Goal: Use online tool/utility

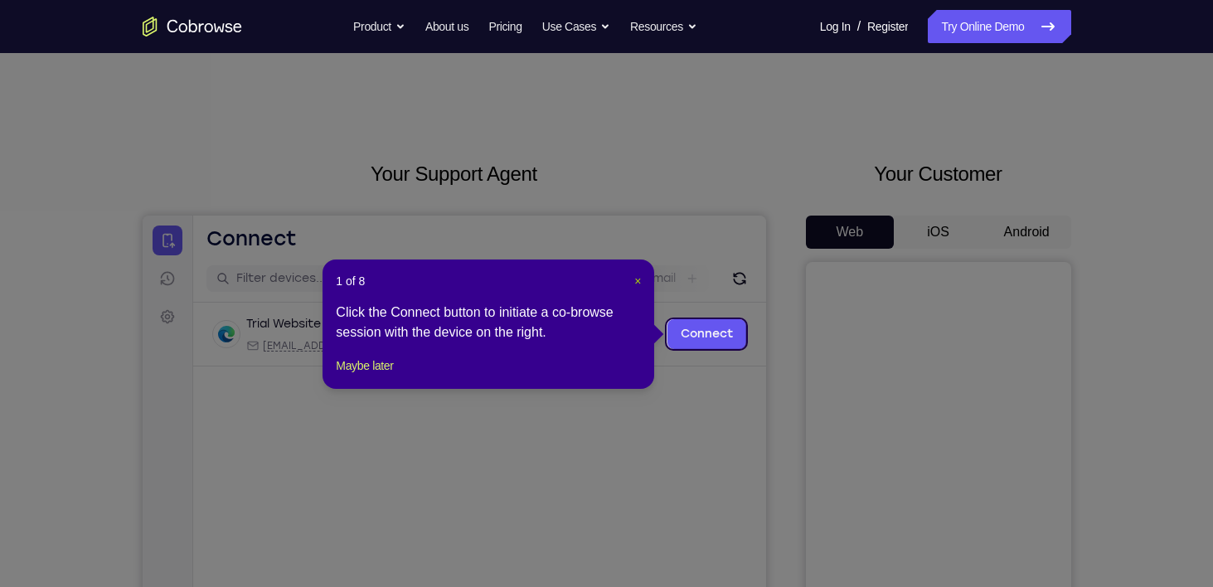
click at [634, 284] on span "×" at bounding box center [637, 280] width 7 height 13
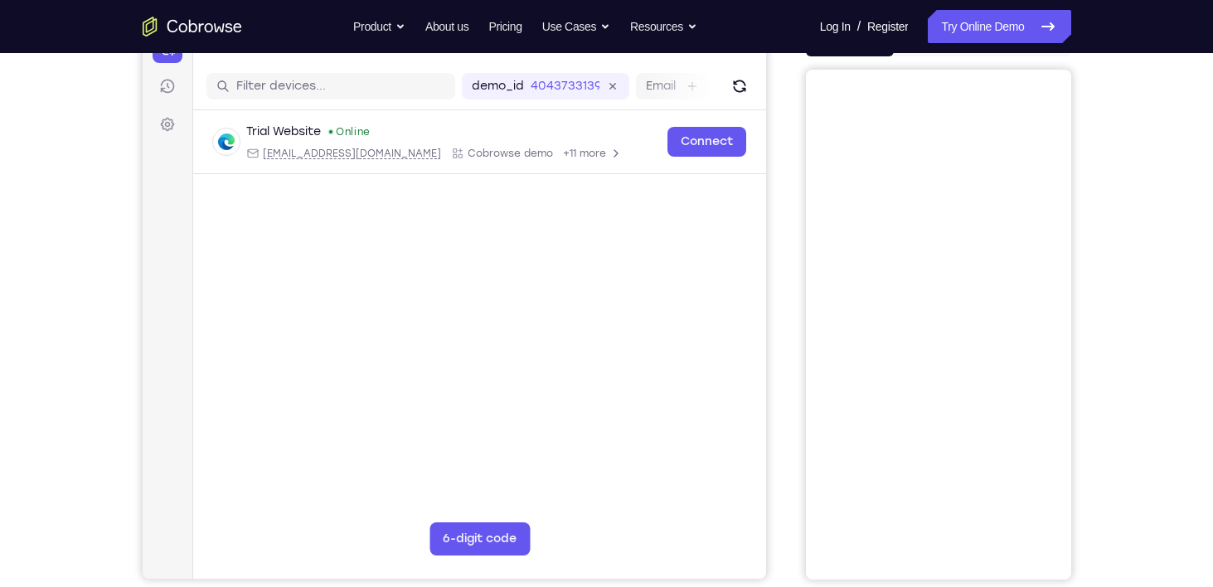
scroll to position [159, 0]
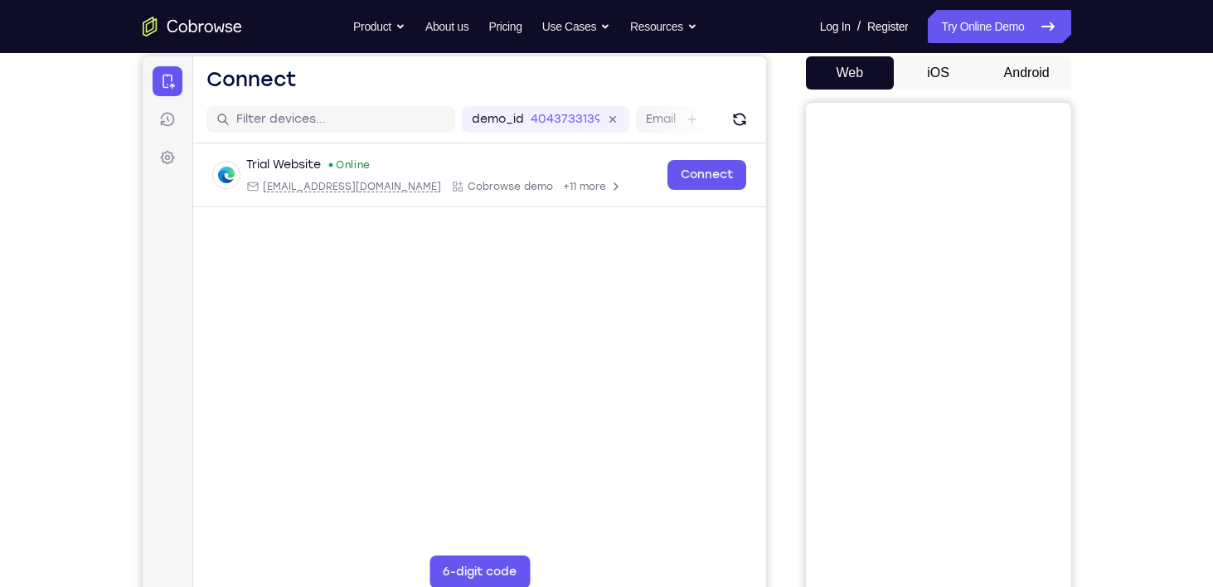
click at [1010, 80] on button "Android" at bounding box center [1026, 72] width 89 height 33
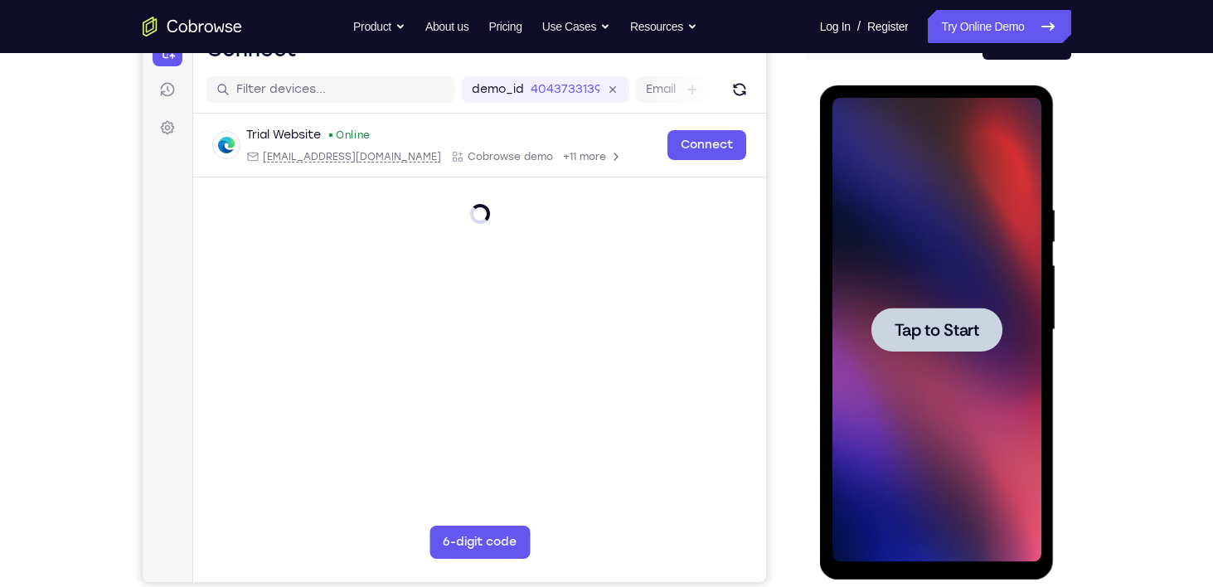
scroll to position [0, 0]
click at [916, 331] on span "Tap to Start" at bounding box center [936, 330] width 85 height 17
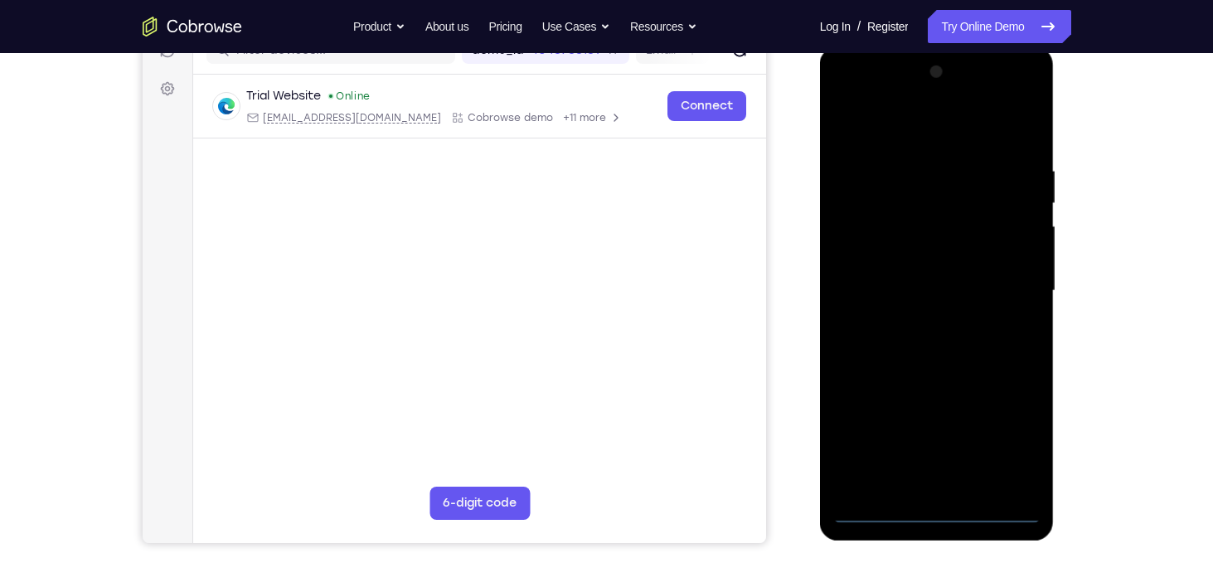
scroll to position [216, 0]
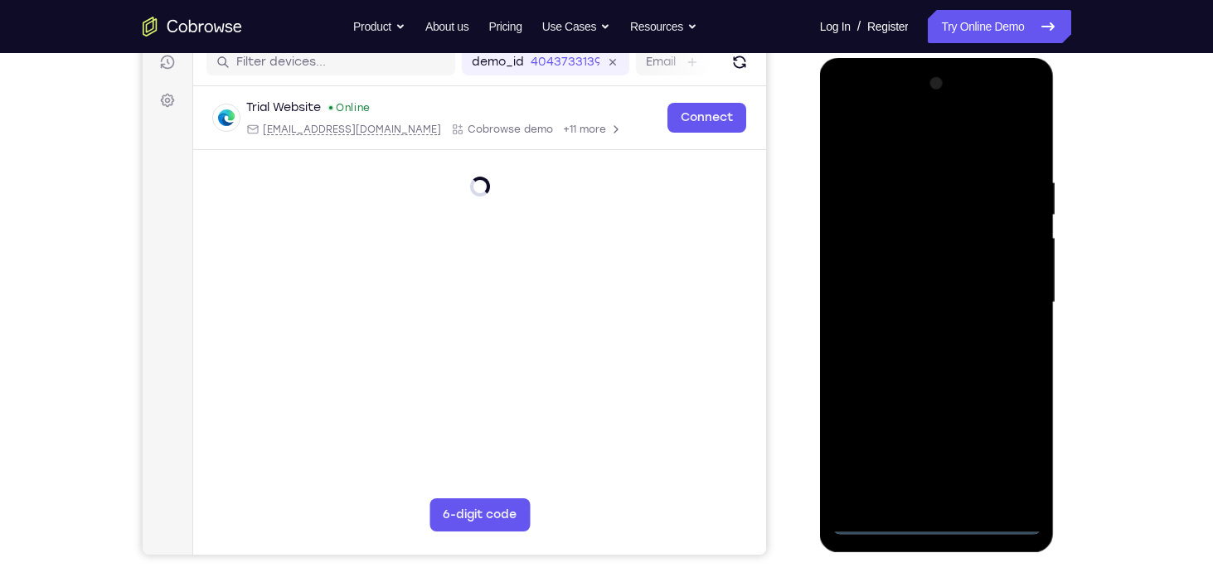
click at [934, 520] on div at bounding box center [936, 302] width 209 height 464
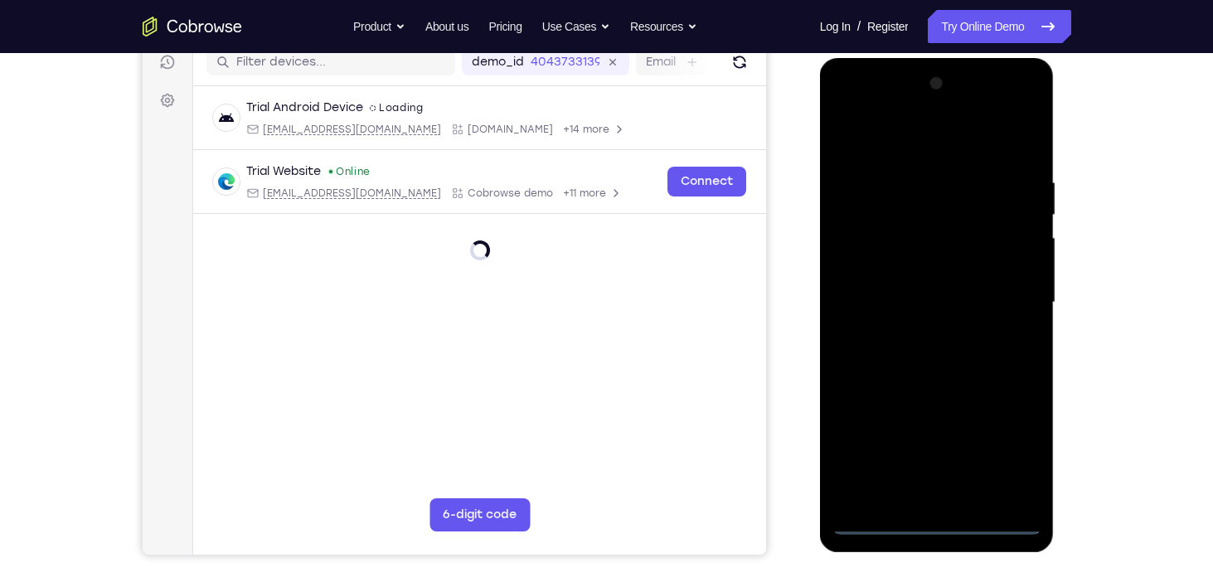
click at [1008, 448] on div at bounding box center [936, 302] width 209 height 464
click at [913, 138] on div at bounding box center [936, 302] width 209 height 464
click at [1008, 296] on div at bounding box center [936, 302] width 209 height 464
click at [918, 331] on div at bounding box center [936, 302] width 209 height 464
click at [898, 289] on div at bounding box center [936, 302] width 209 height 464
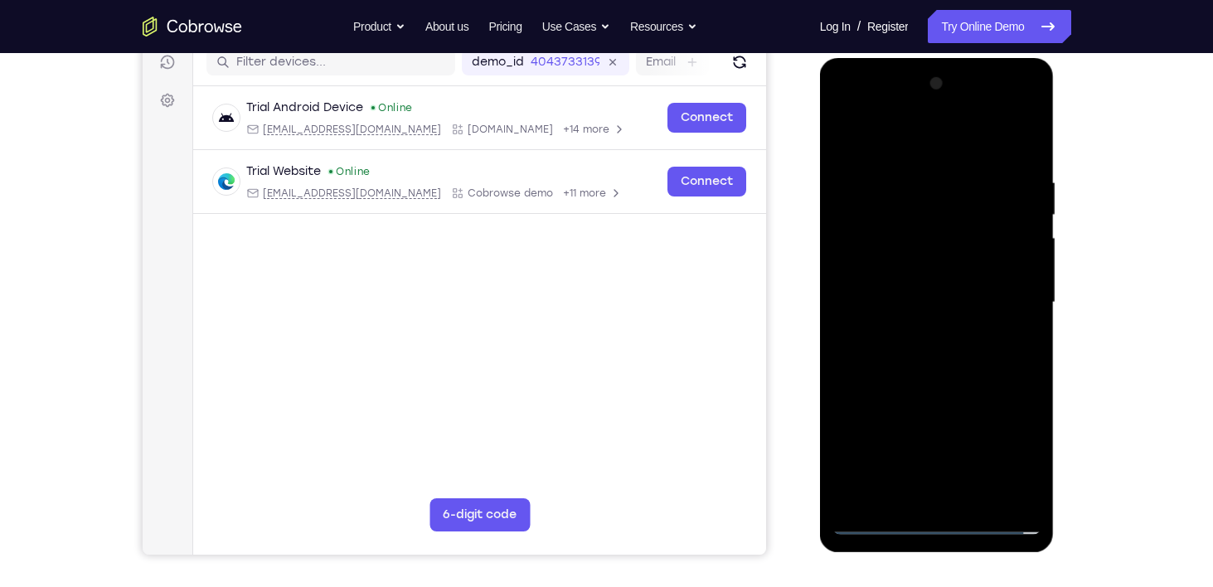
click at [869, 263] on div at bounding box center [936, 302] width 209 height 464
click at [945, 301] on div at bounding box center [936, 302] width 209 height 464
click at [936, 359] on div at bounding box center [936, 302] width 209 height 464
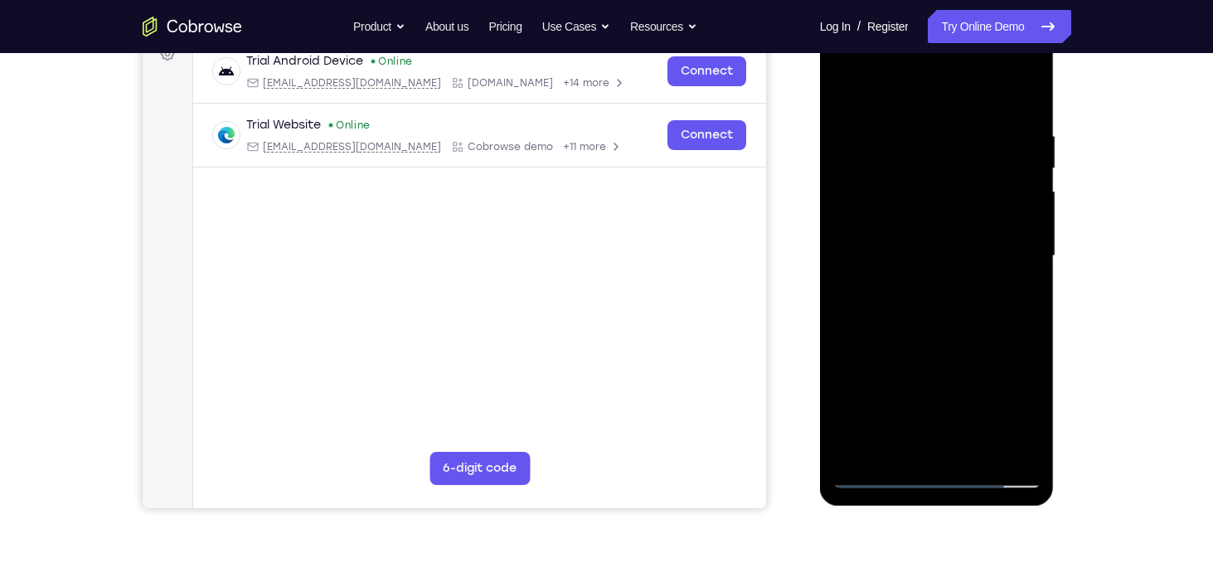
scroll to position [264, 0]
click at [928, 319] on div at bounding box center [936, 255] width 209 height 464
click at [976, 448] on div at bounding box center [936, 255] width 209 height 464
click at [941, 346] on div at bounding box center [936, 255] width 209 height 464
click at [910, 256] on div at bounding box center [936, 255] width 209 height 464
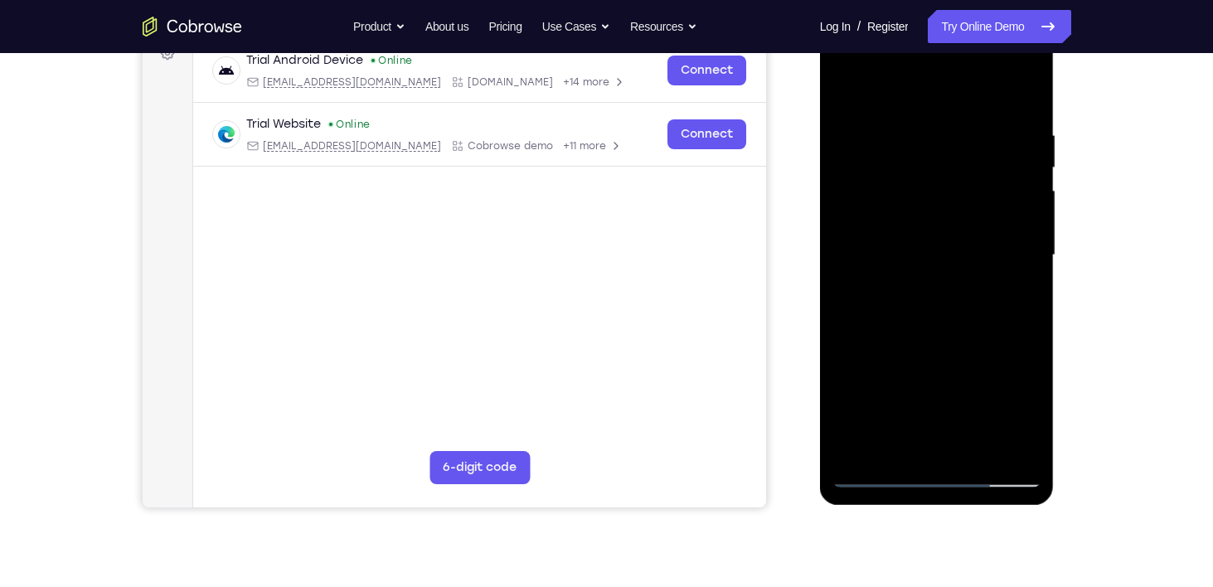
click at [907, 438] on div at bounding box center [936, 255] width 209 height 464
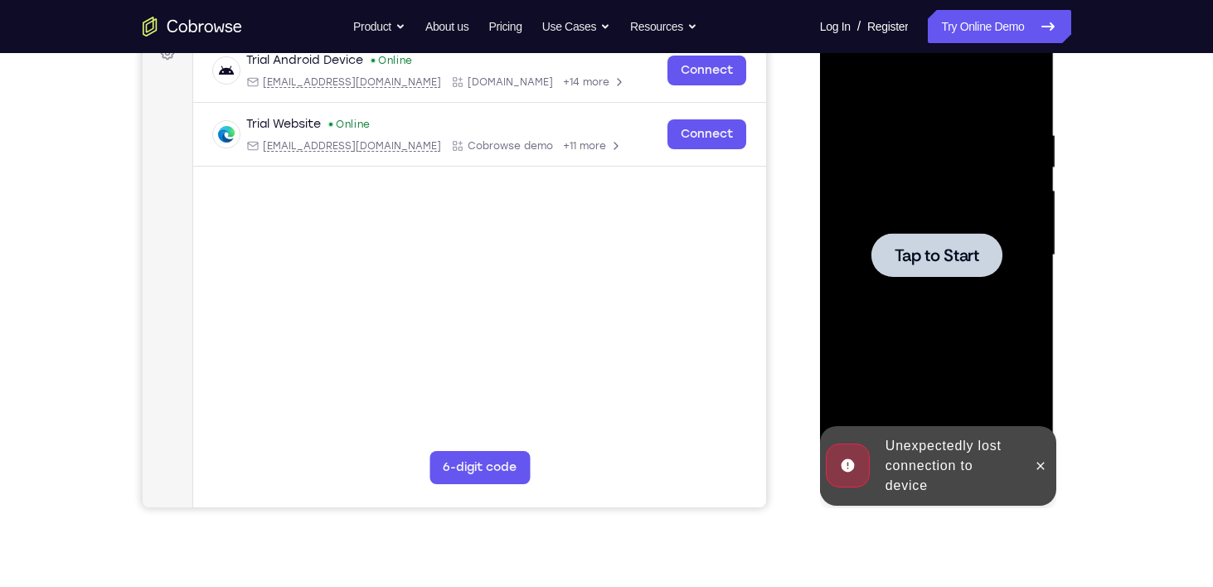
click at [923, 251] on span "Tap to Start" at bounding box center [936, 255] width 85 height 17
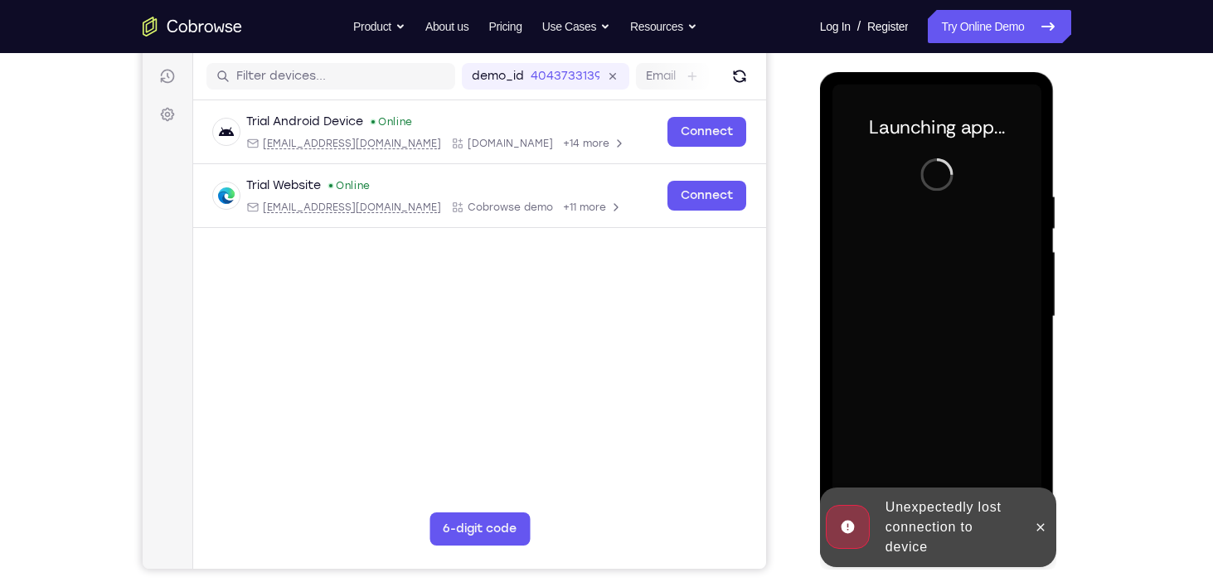
scroll to position [201, 0]
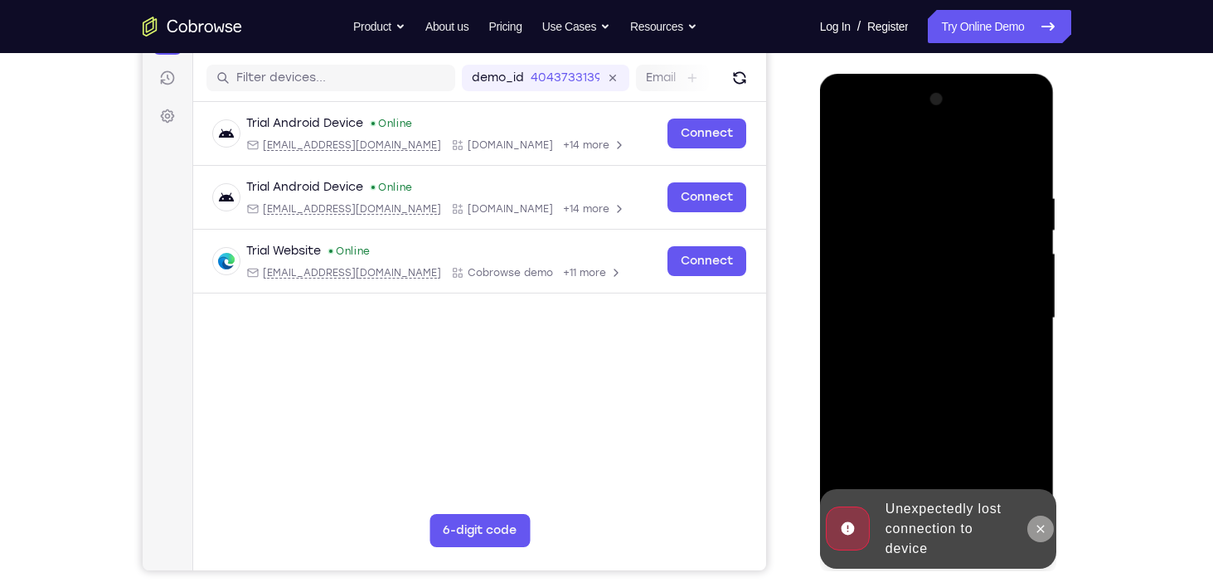
click at [1038, 526] on icon at bounding box center [1040, 528] width 7 height 7
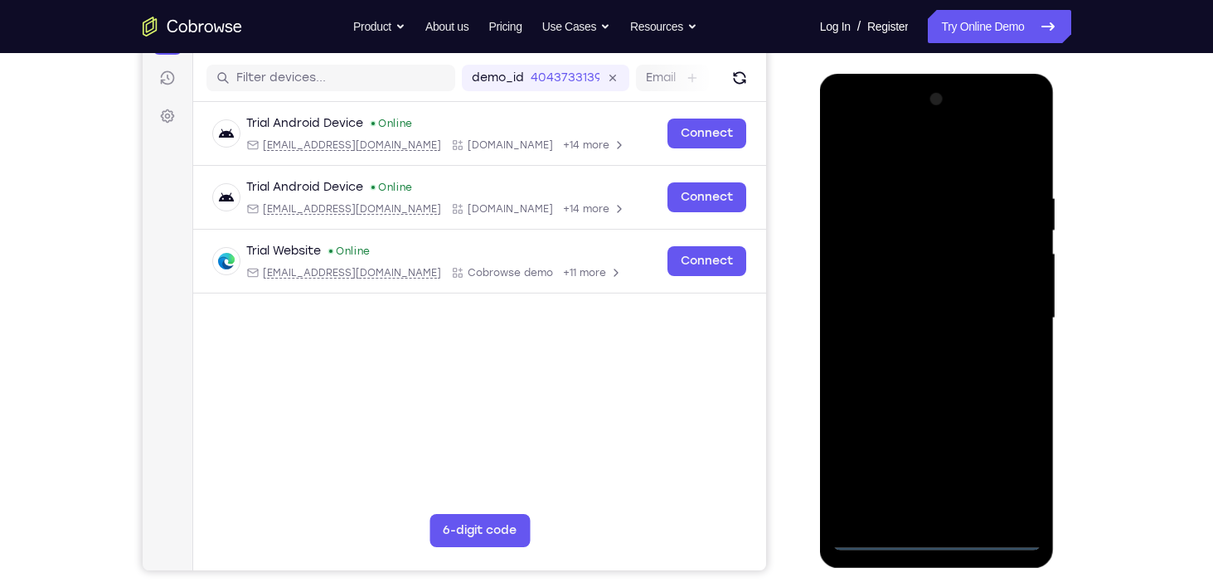
click at [936, 541] on div at bounding box center [936, 318] width 209 height 464
click at [1004, 453] on div at bounding box center [936, 318] width 209 height 464
click at [930, 145] on div at bounding box center [936, 318] width 209 height 464
click at [1009, 309] on div at bounding box center [936, 318] width 209 height 464
click at [916, 347] on div at bounding box center [936, 318] width 209 height 464
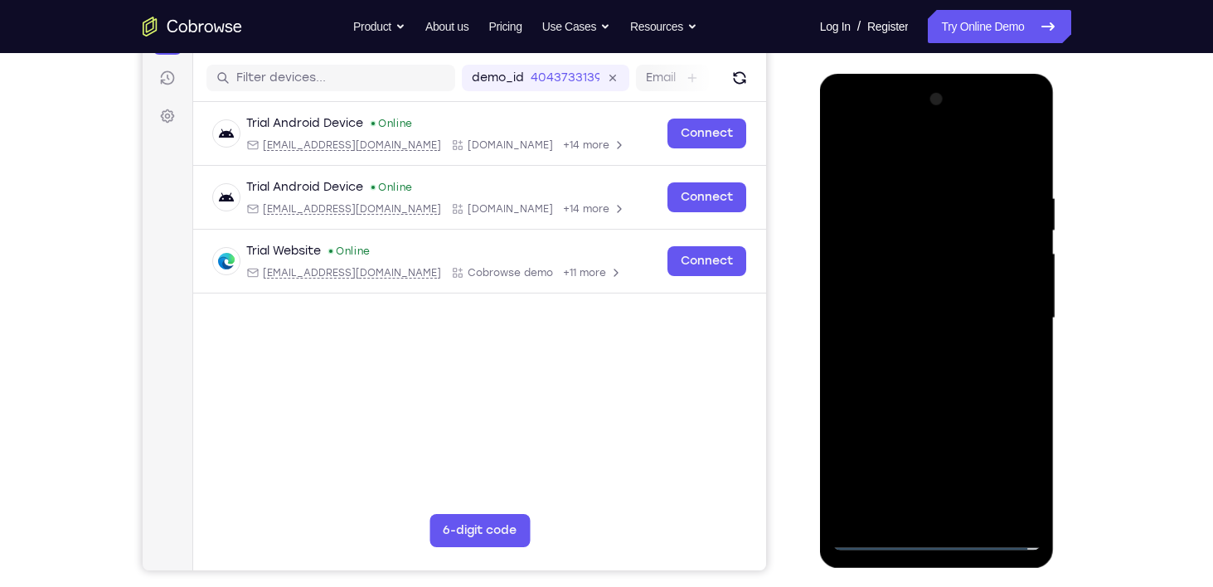
scroll to position [232, 0]
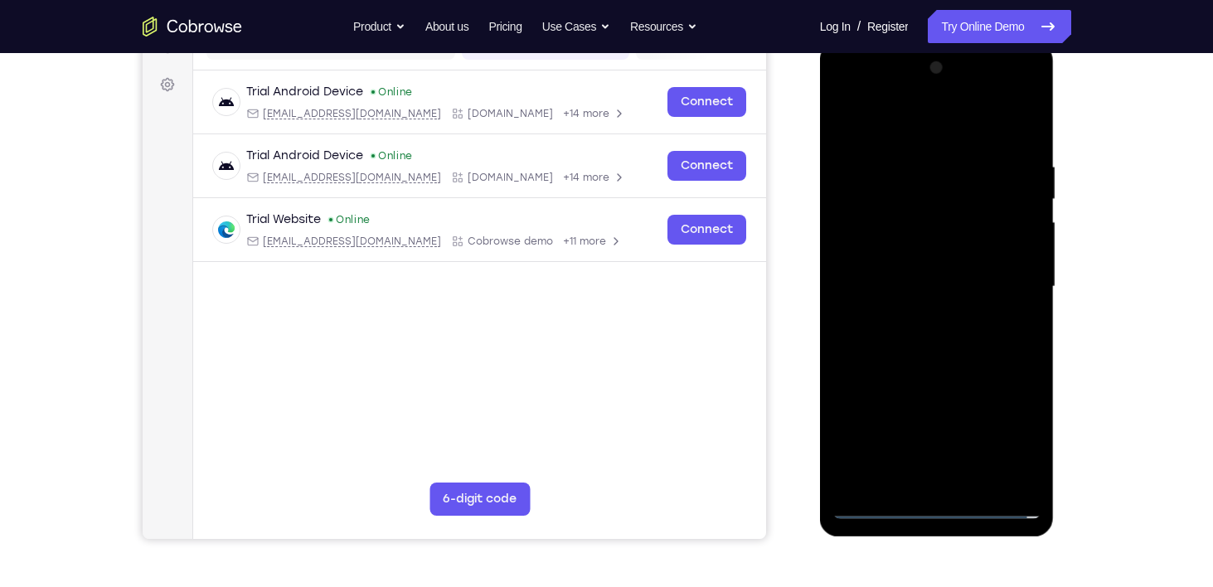
click at [929, 271] on div at bounding box center [936, 287] width 209 height 464
click at [870, 219] on div at bounding box center [936, 287] width 209 height 464
click at [906, 252] on div at bounding box center [936, 287] width 209 height 464
click at [938, 287] on div at bounding box center [936, 287] width 209 height 464
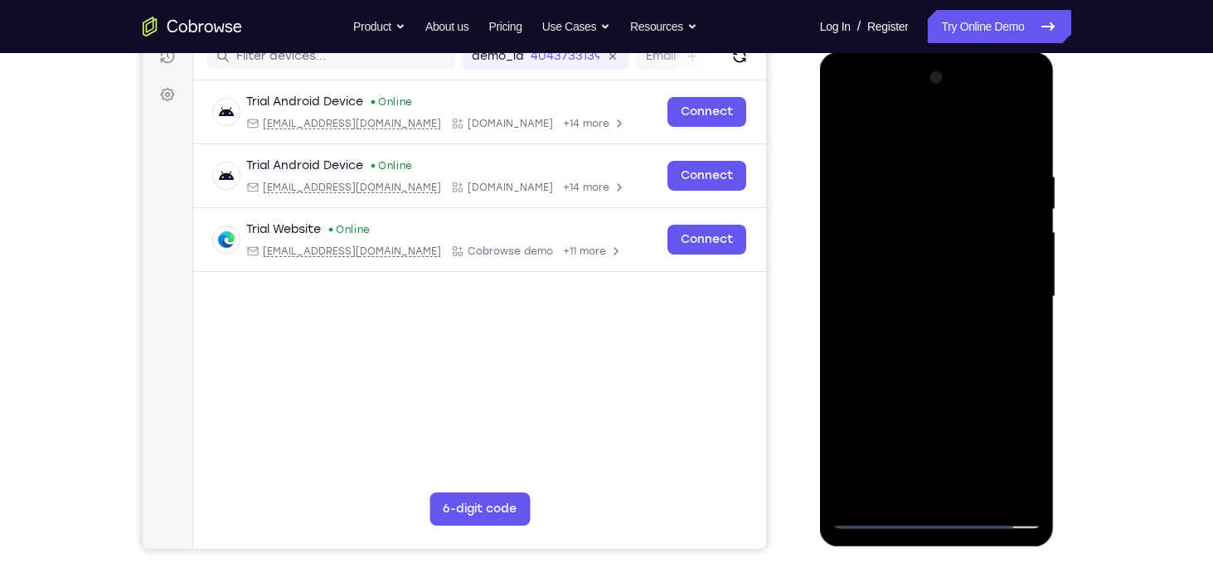
scroll to position [220, 0]
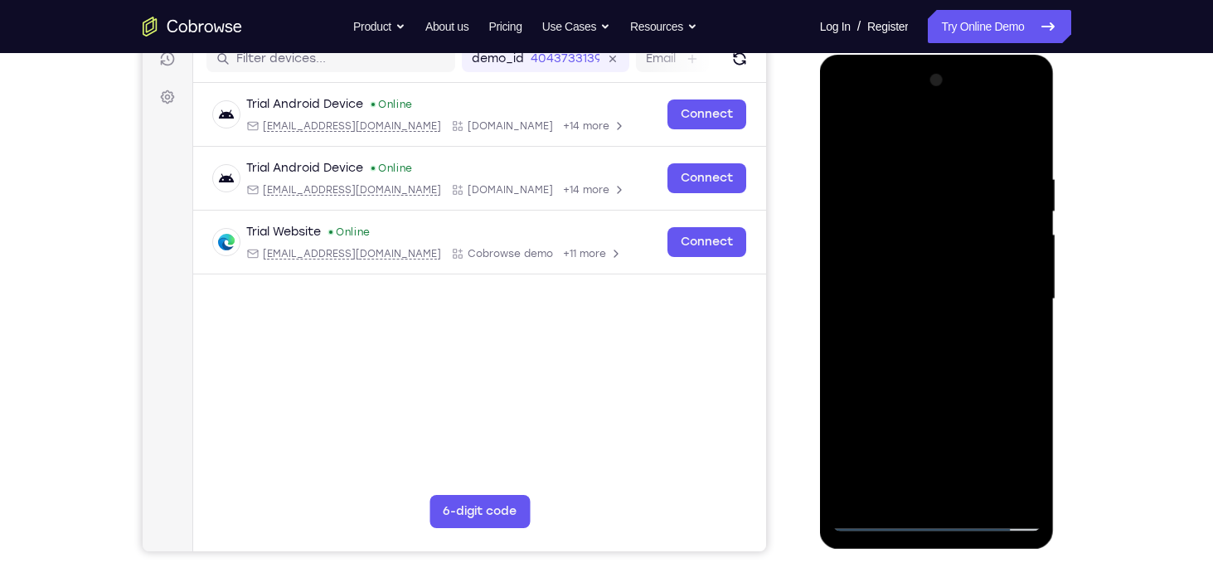
click at [939, 347] on div at bounding box center [936, 299] width 209 height 464
click at [973, 489] on div at bounding box center [936, 299] width 209 height 464
click at [939, 387] on div at bounding box center [936, 299] width 209 height 464
click at [926, 315] on div at bounding box center [936, 299] width 209 height 464
click at [881, 474] on div at bounding box center [936, 299] width 209 height 464
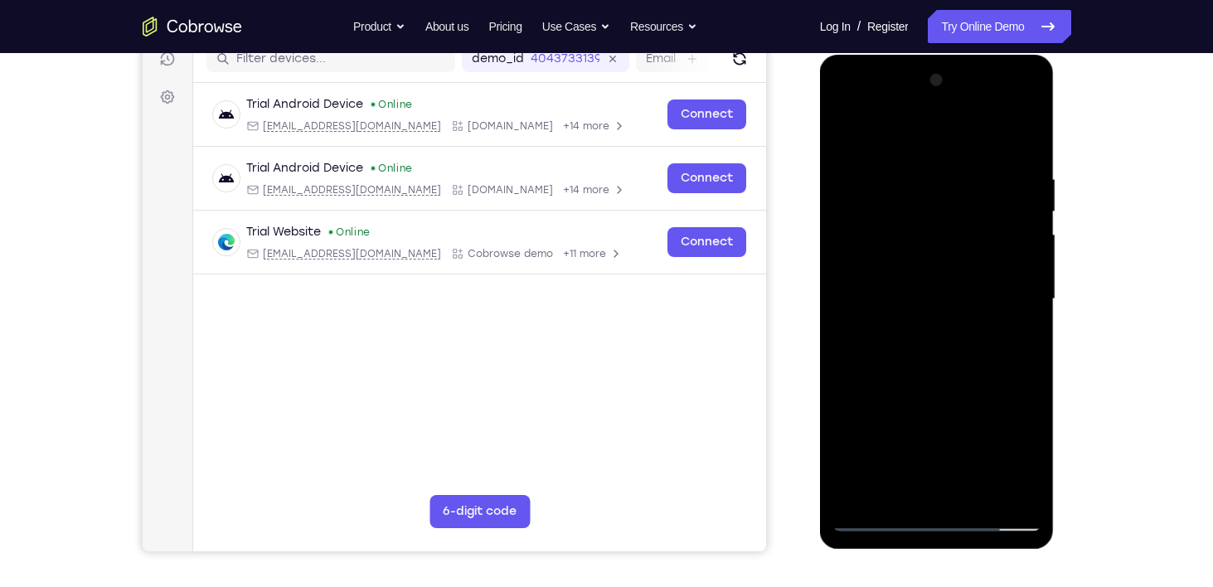
click at [885, 485] on div at bounding box center [936, 299] width 209 height 464
click at [1019, 342] on div at bounding box center [936, 299] width 209 height 464
click at [844, 132] on div at bounding box center [936, 299] width 209 height 464
click at [905, 311] on div at bounding box center [936, 299] width 209 height 464
click at [905, 447] on div at bounding box center [936, 299] width 209 height 464
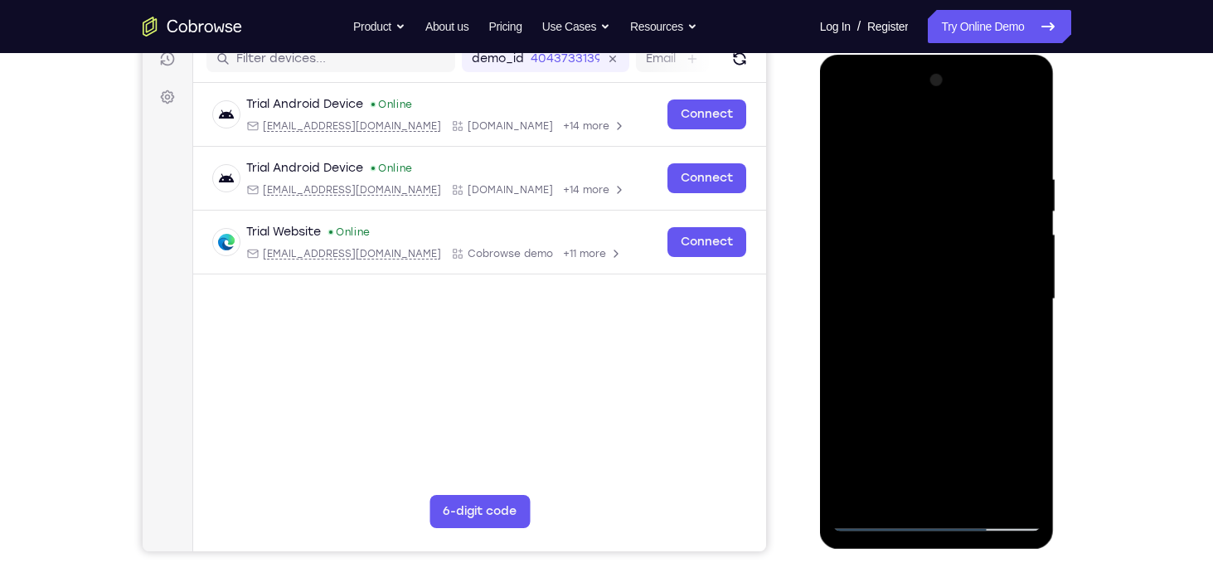
click at [936, 453] on div at bounding box center [936, 299] width 209 height 464
click at [1016, 339] on div at bounding box center [936, 299] width 209 height 464
click at [845, 137] on div at bounding box center [936, 299] width 209 height 464
click at [913, 273] on div at bounding box center [936, 299] width 209 height 464
click at [1029, 453] on div at bounding box center [936, 299] width 209 height 464
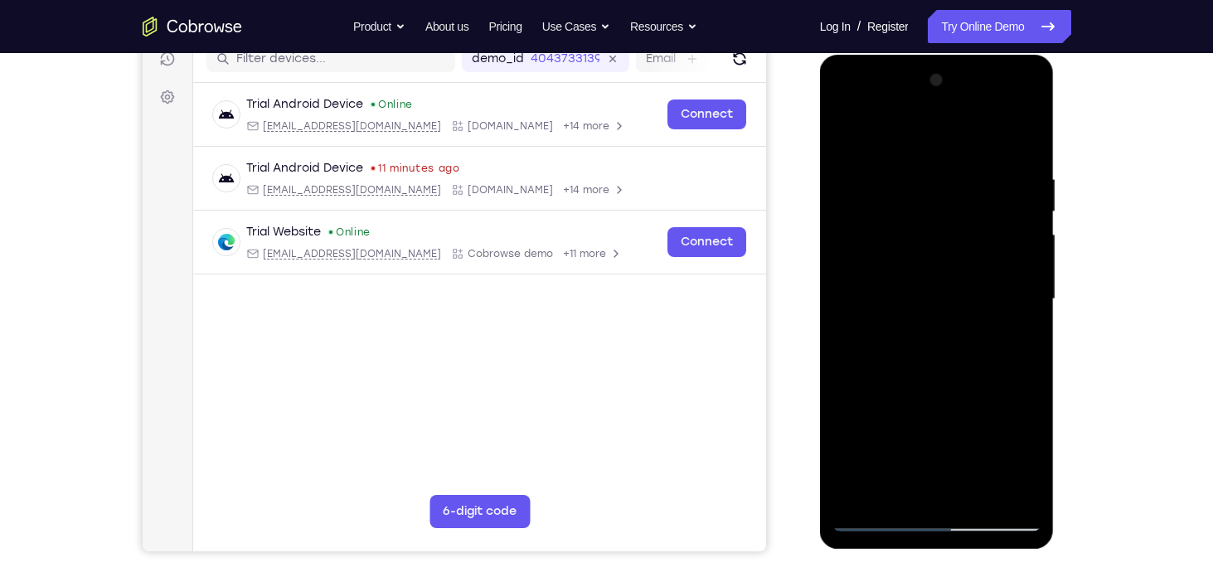
click at [845, 134] on div at bounding box center [936, 299] width 209 height 464
click at [939, 366] on div at bounding box center [936, 299] width 209 height 464
click at [1029, 129] on div at bounding box center [936, 299] width 209 height 464
click at [847, 128] on div at bounding box center [936, 299] width 209 height 464
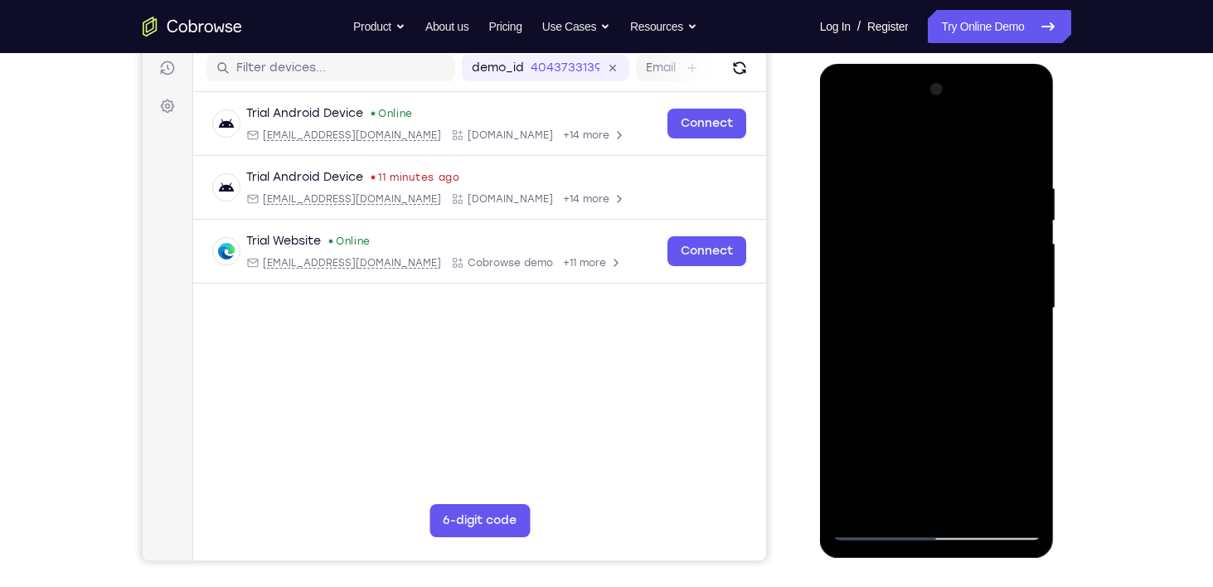
scroll to position [212, 0]
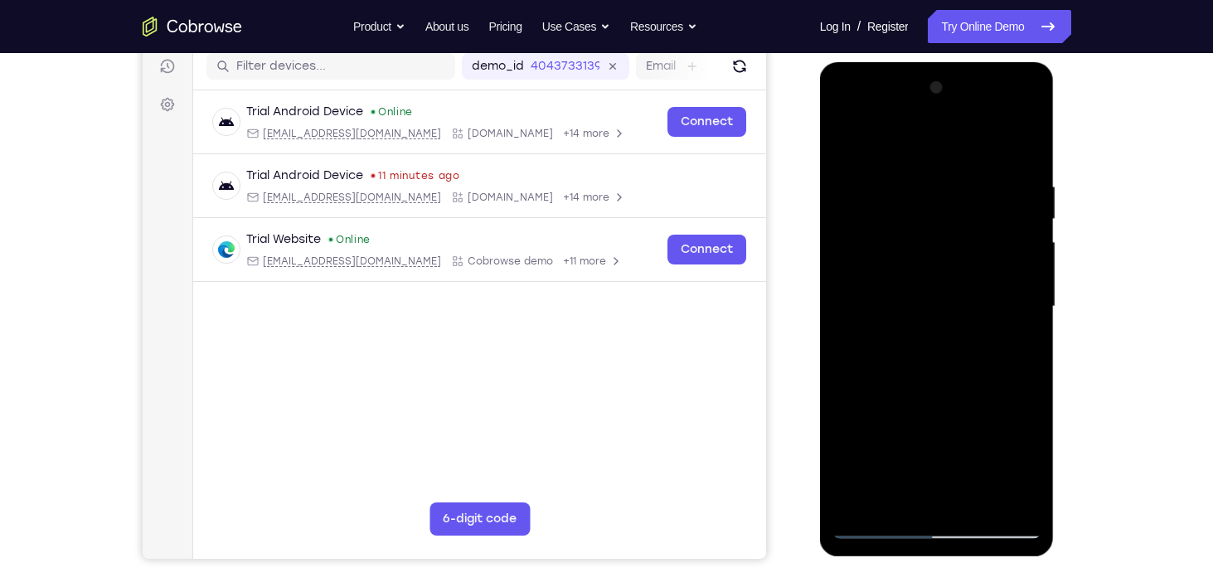
drag, startPoint x: 956, startPoint y: 401, endPoint x: 895, endPoint y: 174, distance: 235.0
click at [895, 174] on div at bounding box center [936, 307] width 209 height 464
drag, startPoint x: 957, startPoint y: 383, endPoint x: 896, endPoint y: 147, distance: 244.1
click at [896, 147] on div at bounding box center [936, 307] width 209 height 464
drag, startPoint x: 985, startPoint y: 380, endPoint x: 941, endPoint y: 200, distance: 186.0
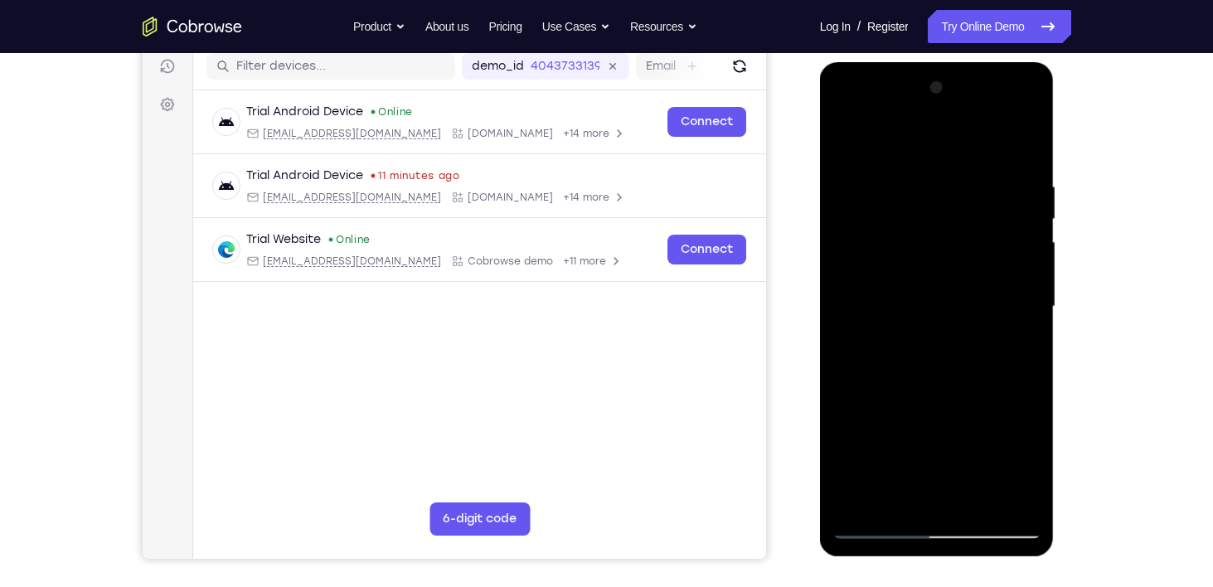
click at [941, 200] on div at bounding box center [936, 307] width 209 height 464
drag, startPoint x: 971, startPoint y: 328, endPoint x: 916, endPoint y: 110, distance: 225.0
click at [916, 110] on div at bounding box center [936, 307] width 209 height 464
drag, startPoint x: 972, startPoint y: 335, endPoint x: 978, endPoint y: 415, distance: 80.6
click at [978, 415] on div at bounding box center [936, 307] width 209 height 464
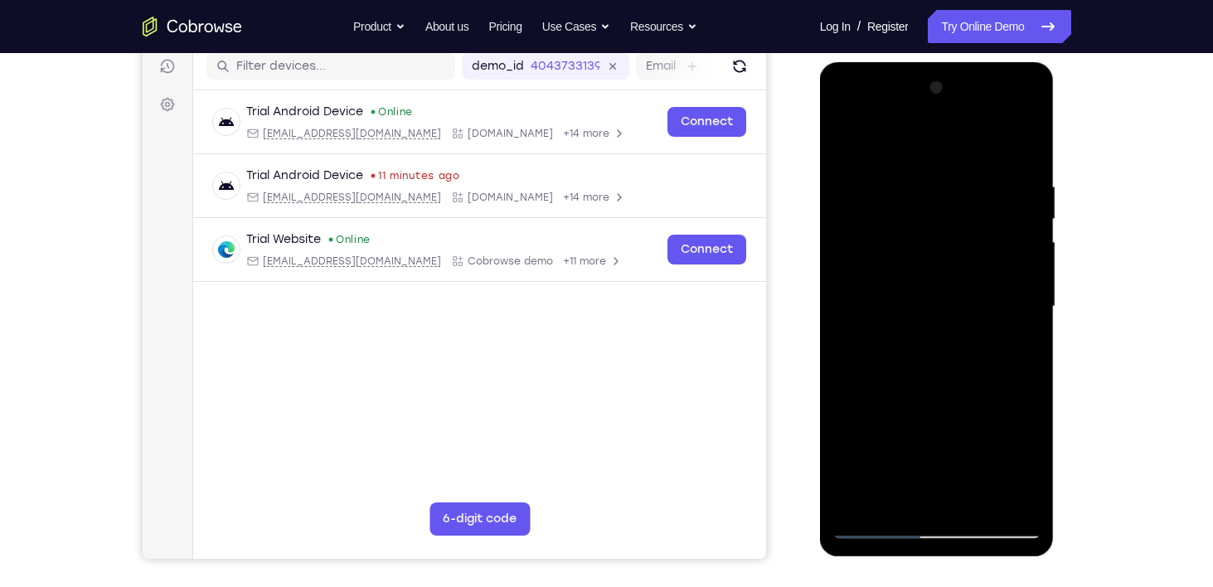
click at [845, 298] on div at bounding box center [936, 307] width 209 height 464
click at [842, 317] on div at bounding box center [936, 307] width 209 height 464
click at [1025, 321] on div at bounding box center [936, 307] width 209 height 464
drag, startPoint x: 976, startPoint y: 410, endPoint x: 899, endPoint y: 139, distance: 281.6
click at [899, 139] on div at bounding box center [936, 307] width 209 height 464
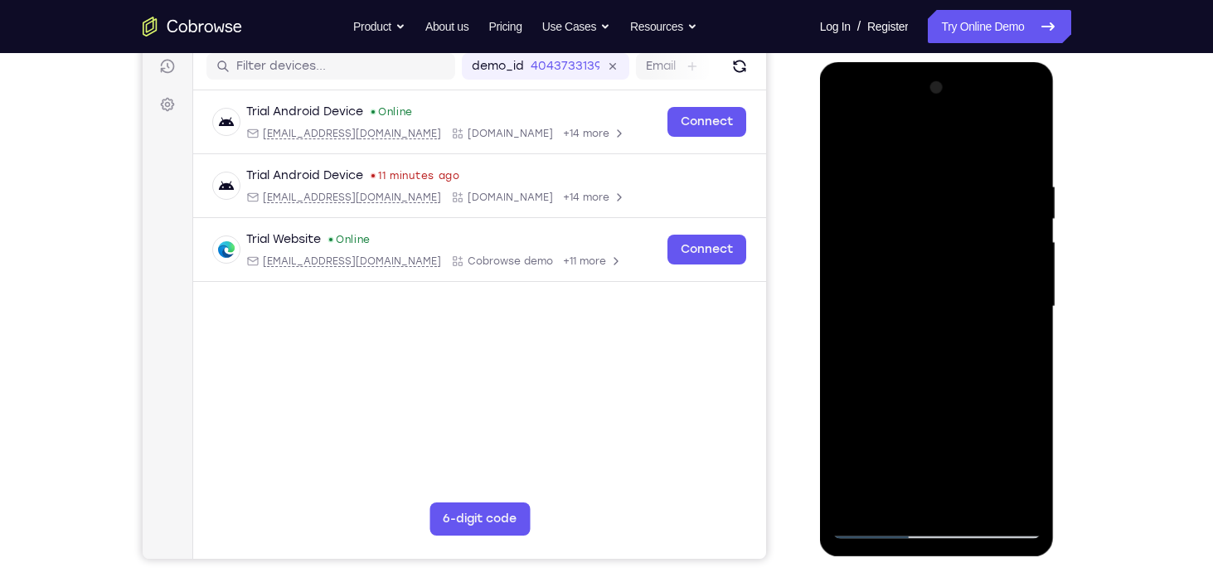
drag, startPoint x: 966, startPoint y: 366, endPoint x: 929, endPoint y: 227, distance: 143.1
click at [929, 227] on div at bounding box center [936, 307] width 209 height 464
click at [1030, 293] on div at bounding box center [936, 307] width 209 height 464
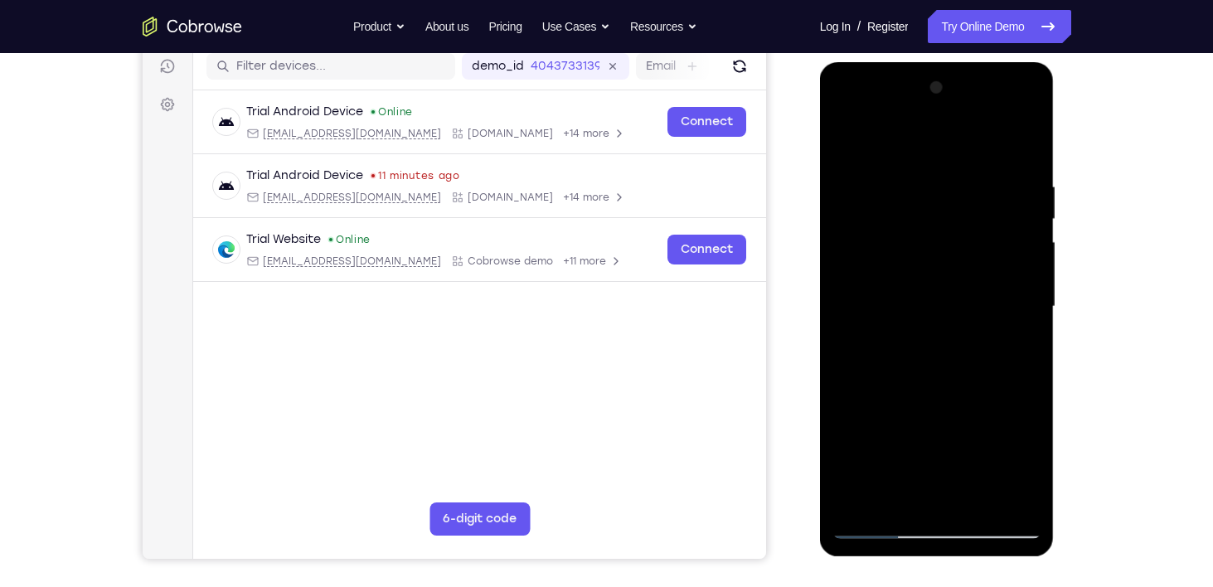
click at [850, 292] on div at bounding box center [936, 307] width 209 height 464
drag, startPoint x: 923, startPoint y: 483, endPoint x: 877, endPoint y: 225, distance: 261.9
click at [877, 225] on div at bounding box center [936, 307] width 209 height 464
drag, startPoint x: 943, startPoint y: 417, endPoint x: 902, endPoint y: 159, distance: 261.1
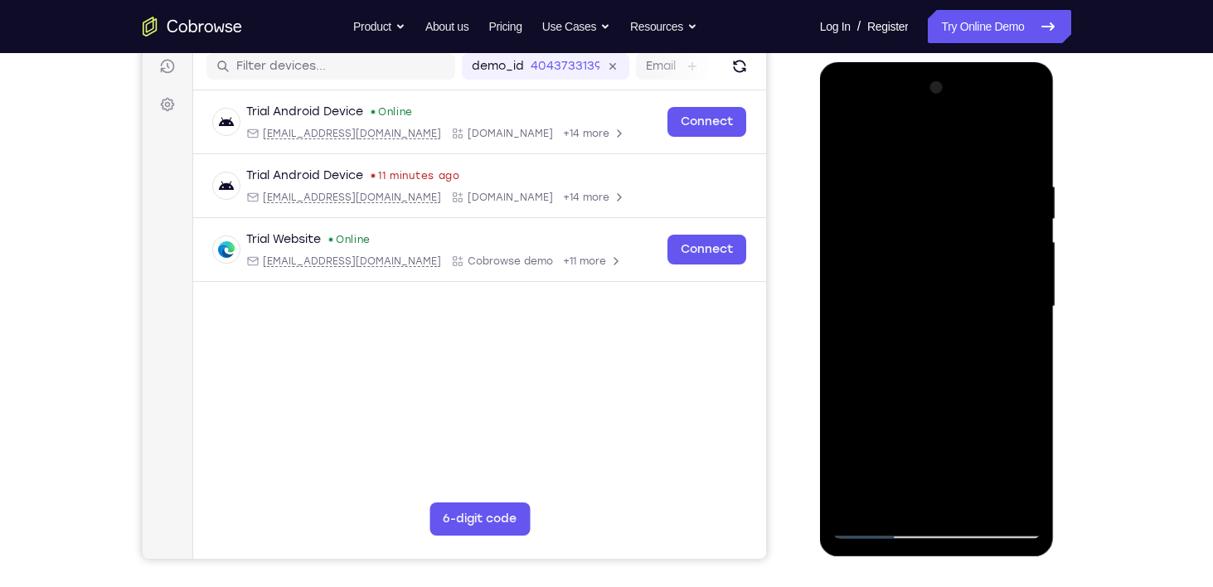
click at [902, 159] on div at bounding box center [936, 307] width 209 height 464
drag, startPoint x: 963, startPoint y: 426, endPoint x: 952, endPoint y: 419, distance: 13.4
click at [952, 419] on div at bounding box center [936, 307] width 209 height 464
drag, startPoint x: 947, startPoint y: 230, endPoint x: 985, endPoint y: 403, distance: 177.4
click at [985, 403] on div at bounding box center [936, 307] width 209 height 464
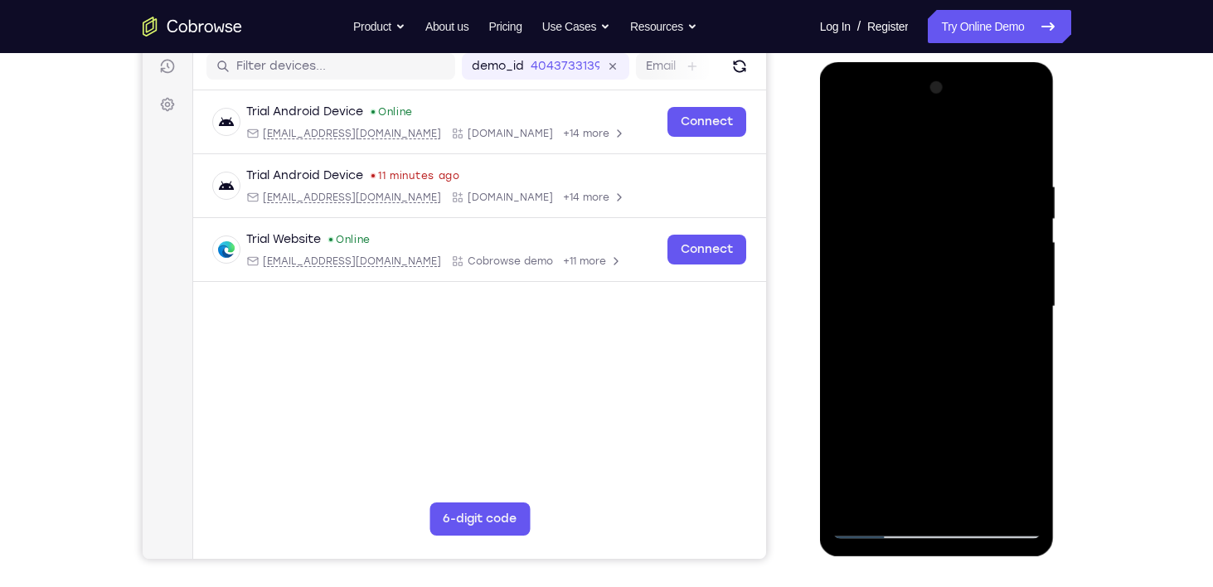
click at [1028, 177] on div at bounding box center [936, 307] width 209 height 464
drag, startPoint x: 977, startPoint y: 195, endPoint x: 968, endPoint y: 411, distance: 216.5
click at [968, 411] on div at bounding box center [936, 307] width 209 height 464
drag, startPoint x: 981, startPoint y: 239, endPoint x: 977, endPoint y: 393, distance: 154.2
click at [977, 393] on div at bounding box center [936, 307] width 209 height 464
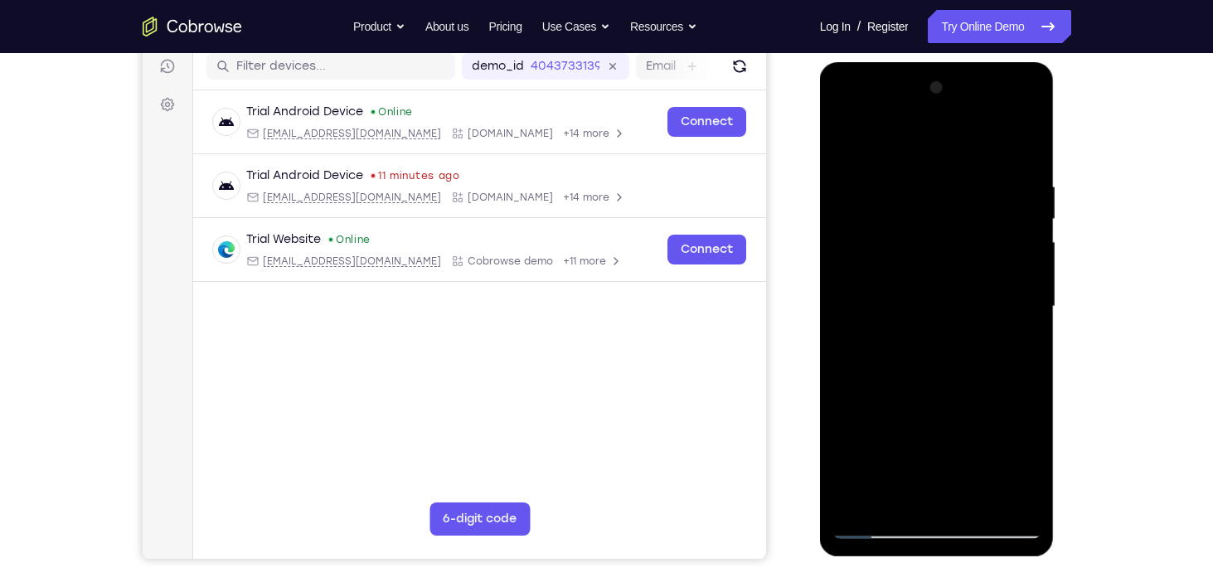
click at [1029, 161] on div at bounding box center [936, 307] width 209 height 464
drag, startPoint x: 985, startPoint y: 418, endPoint x: 937, endPoint y: 124, distance: 298.0
click at [937, 124] on div at bounding box center [936, 307] width 209 height 464
click at [936, 406] on div at bounding box center [936, 307] width 209 height 464
click at [1034, 412] on div at bounding box center [936, 307] width 209 height 464
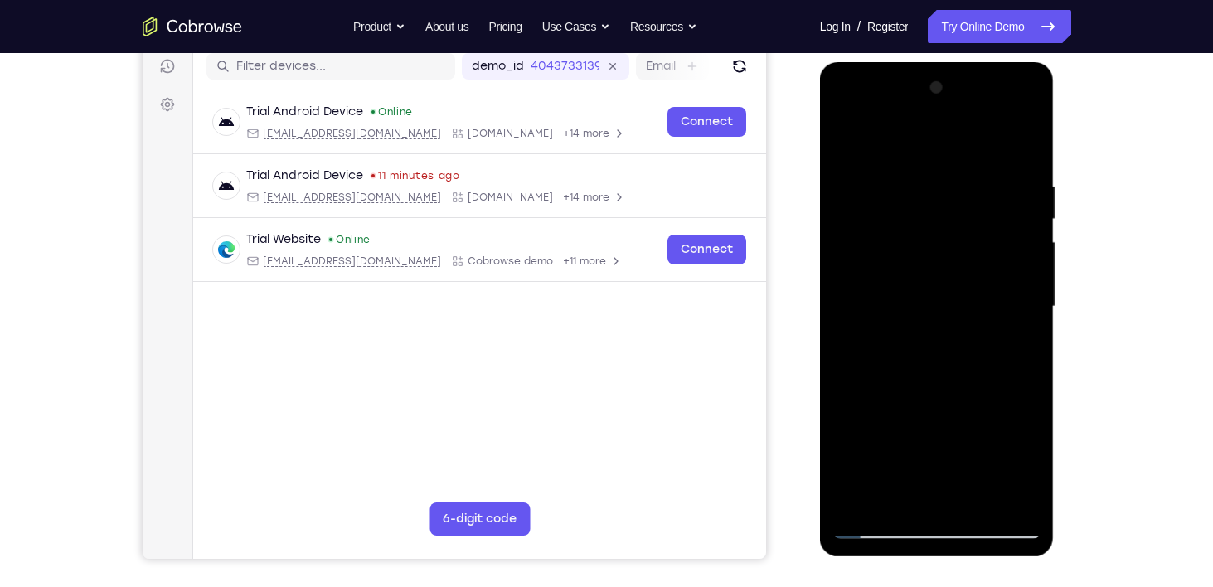
click at [1031, 412] on div at bounding box center [936, 307] width 209 height 464
drag, startPoint x: 981, startPoint y: 289, endPoint x: 957, endPoint y: 115, distance: 175.7
click at [957, 115] on div at bounding box center [936, 307] width 209 height 464
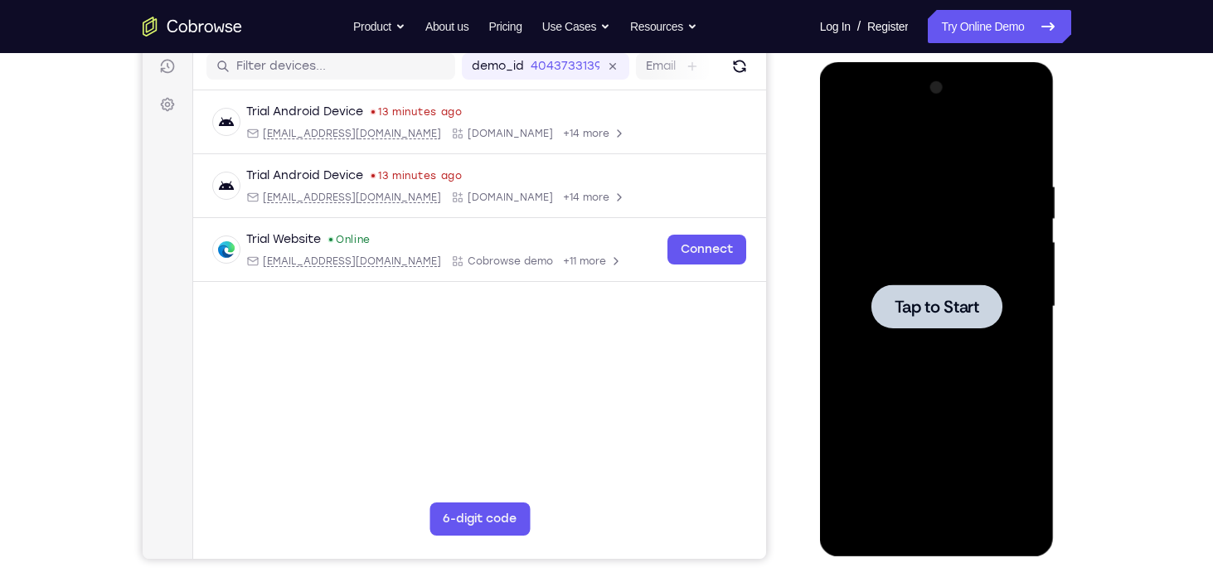
click at [958, 313] on span "Tap to Start" at bounding box center [936, 306] width 85 height 17
click at [934, 307] on span "Tap to Start" at bounding box center [936, 306] width 85 height 17
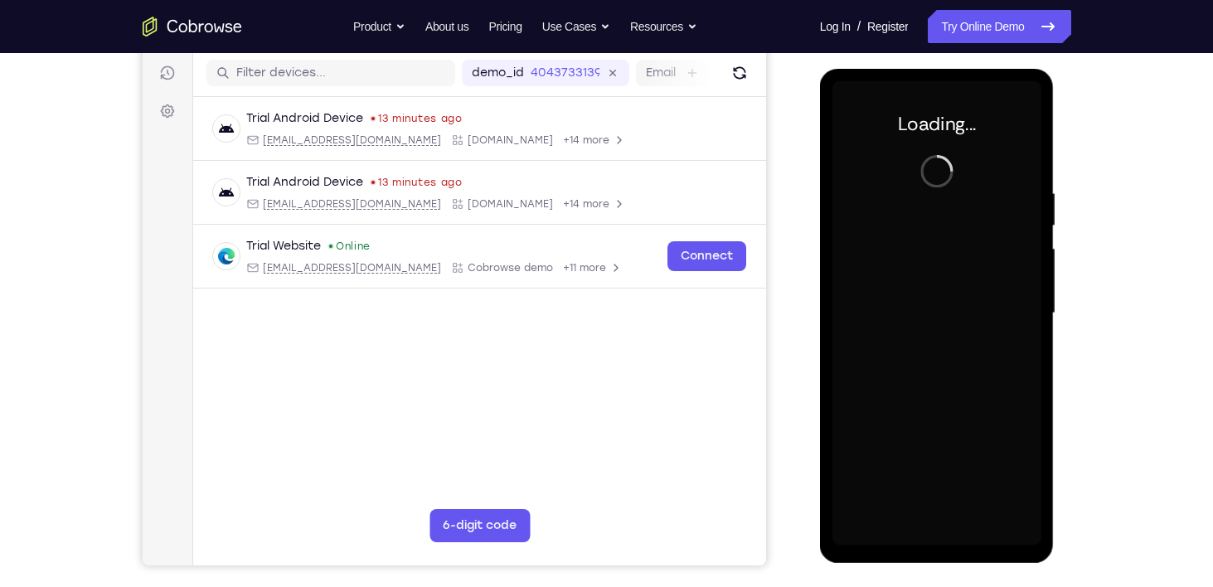
scroll to position [204, 0]
